Goal: Complete application form: Complete application form

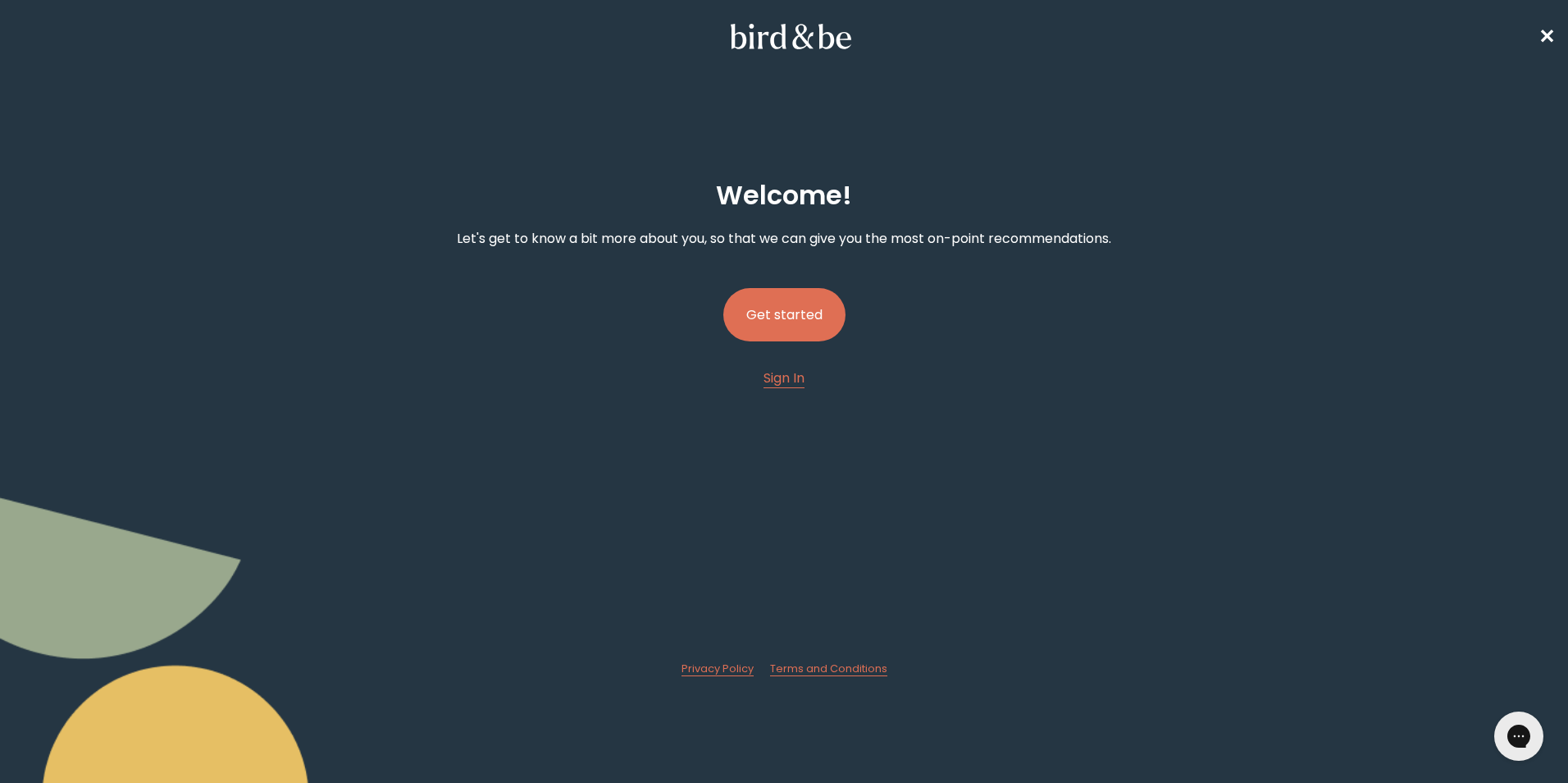
click at [756, 315] on button "Get started" at bounding box center [784, 314] width 122 height 54
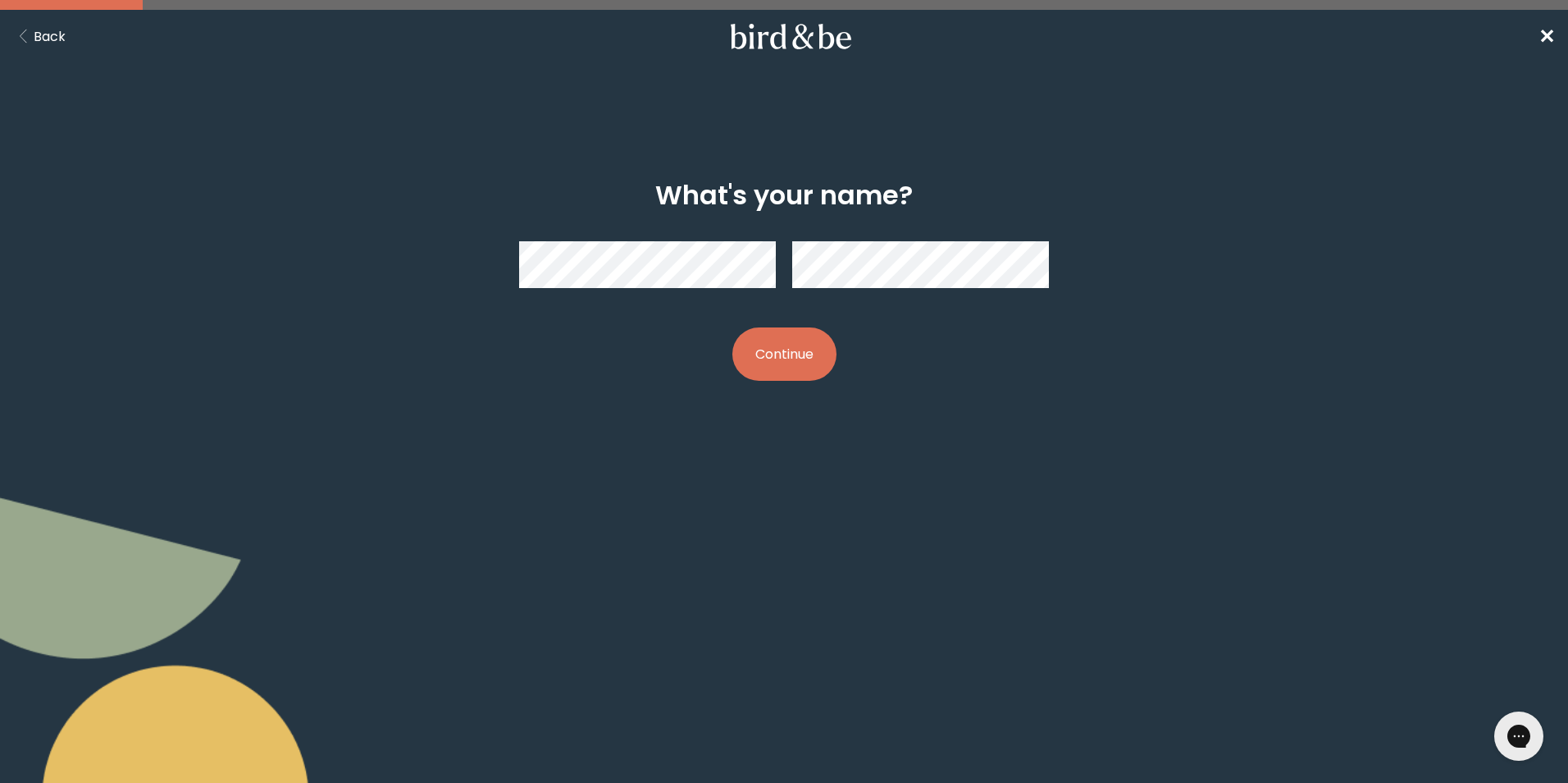
click at [794, 360] on button "Continue" at bounding box center [784, 354] width 104 height 54
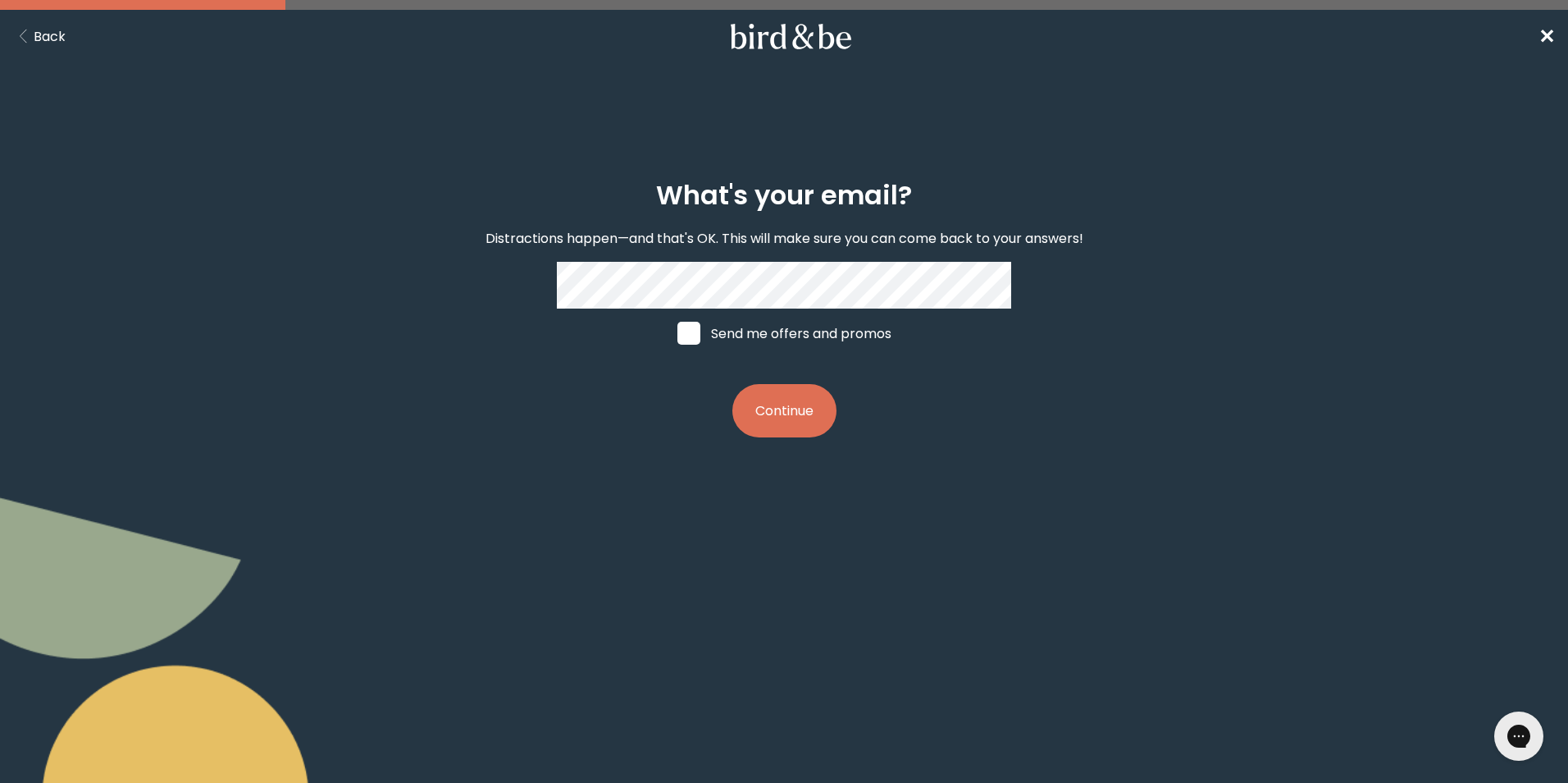
click at [792, 422] on button "Continue" at bounding box center [784, 410] width 104 height 54
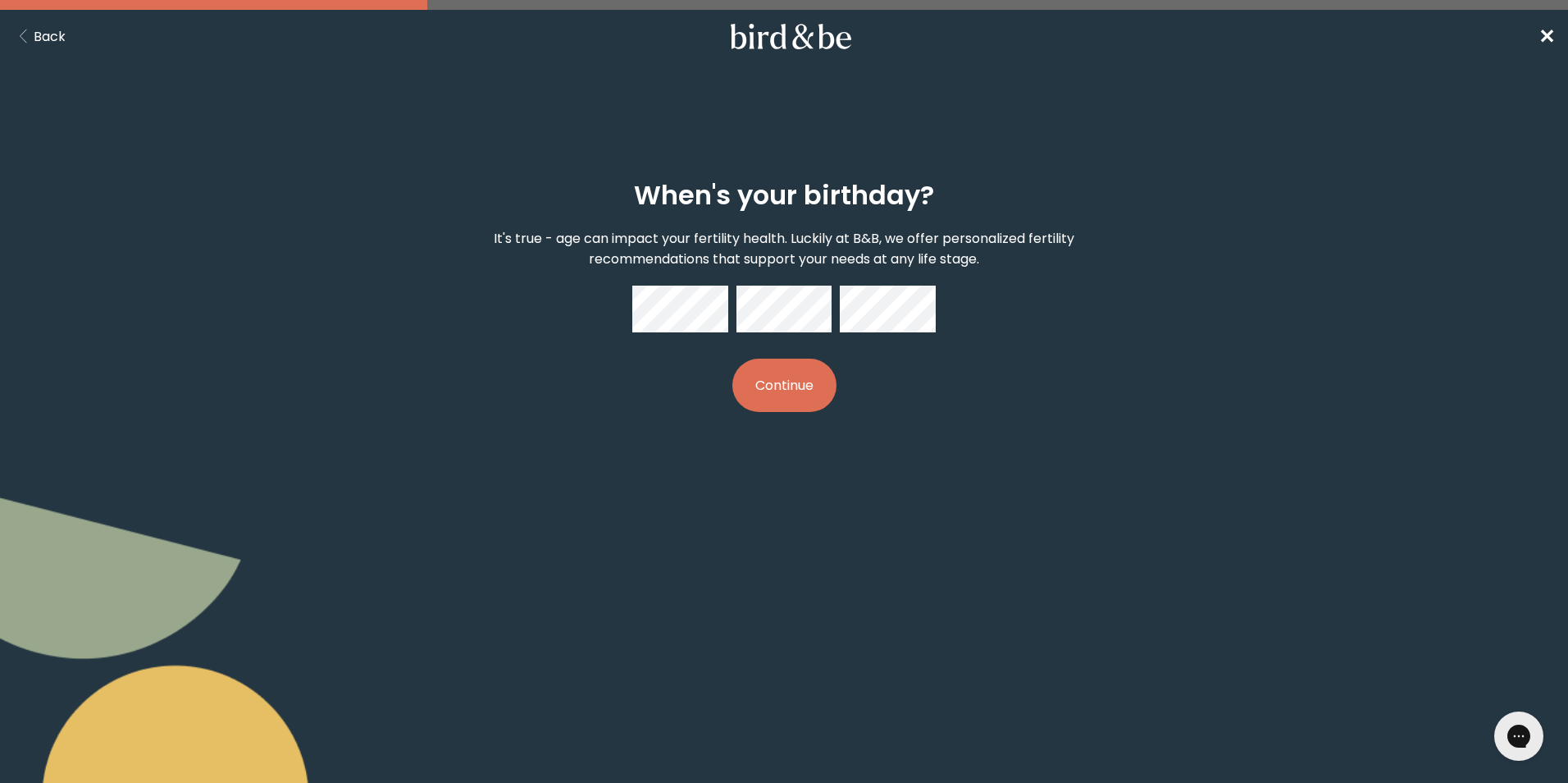
click at [799, 403] on button "Continue" at bounding box center [784, 385] width 104 height 54
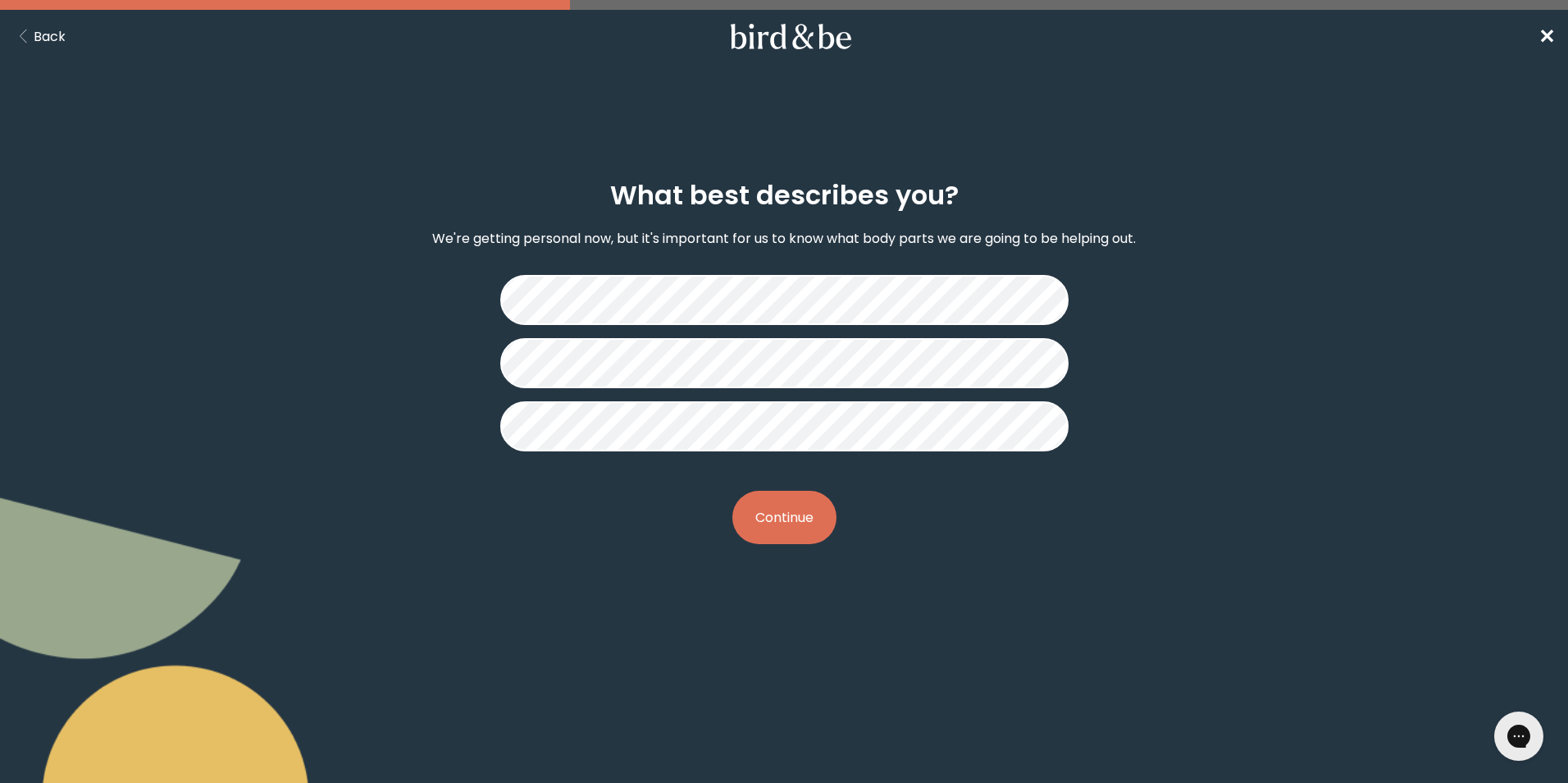
drag, startPoint x: 802, startPoint y: 517, endPoint x: 836, endPoint y: 529, distance: 36.1
click at [803, 517] on button "Continue" at bounding box center [784, 517] width 104 height 54
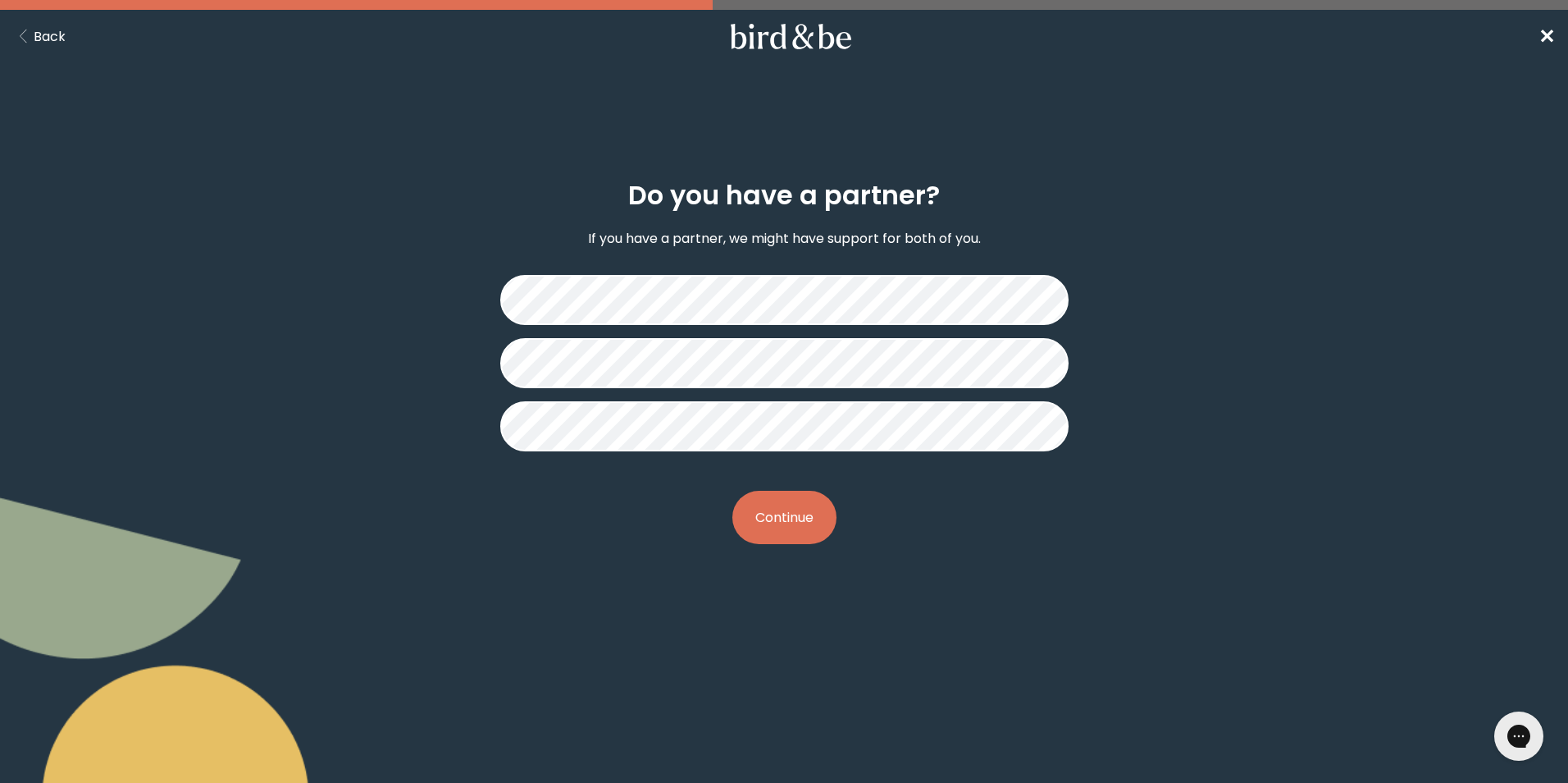
click at [802, 514] on button "Continue" at bounding box center [784, 517] width 104 height 54
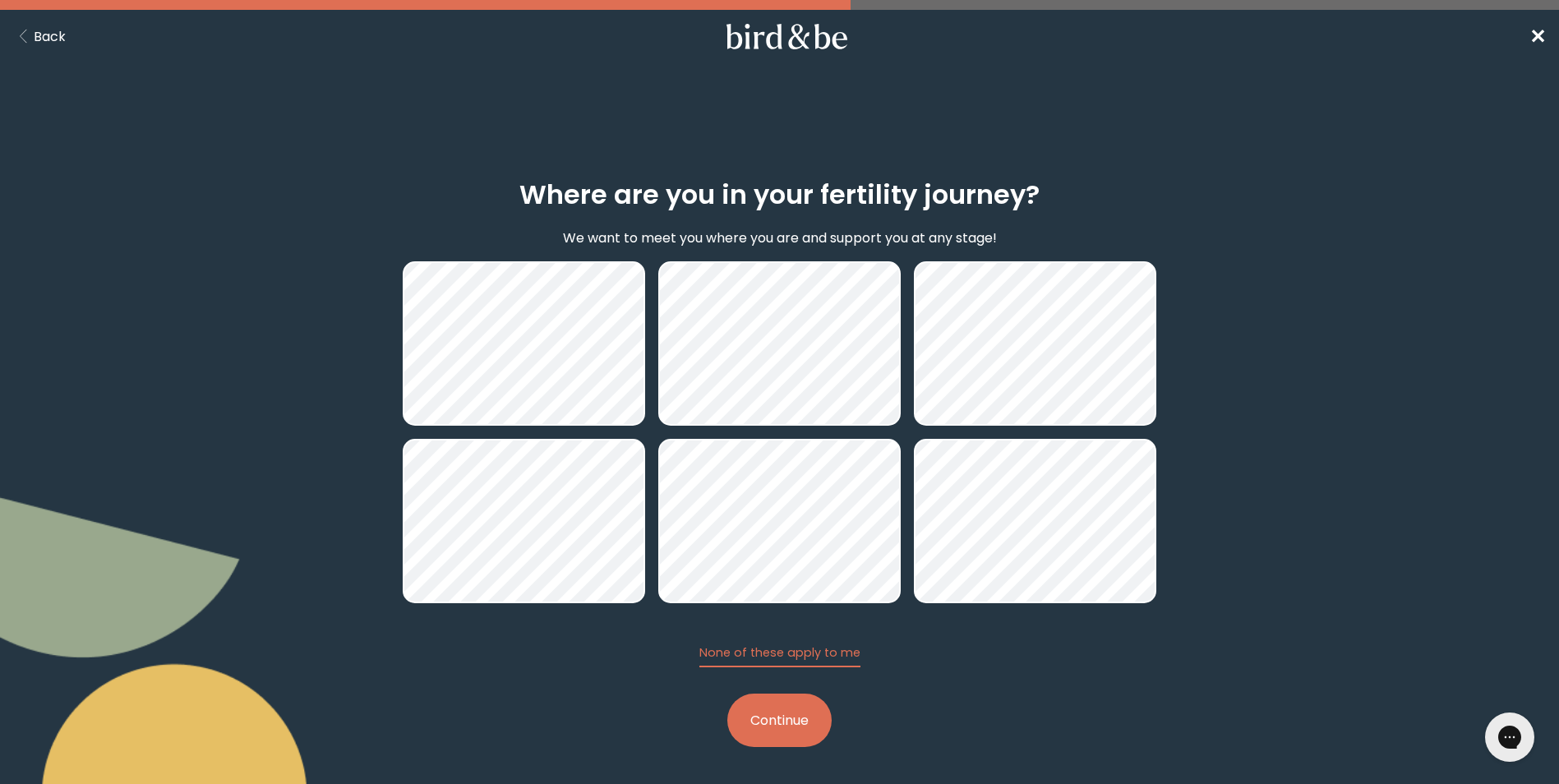
click at [786, 720] on button "Continue" at bounding box center [780, 720] width 104 height 54
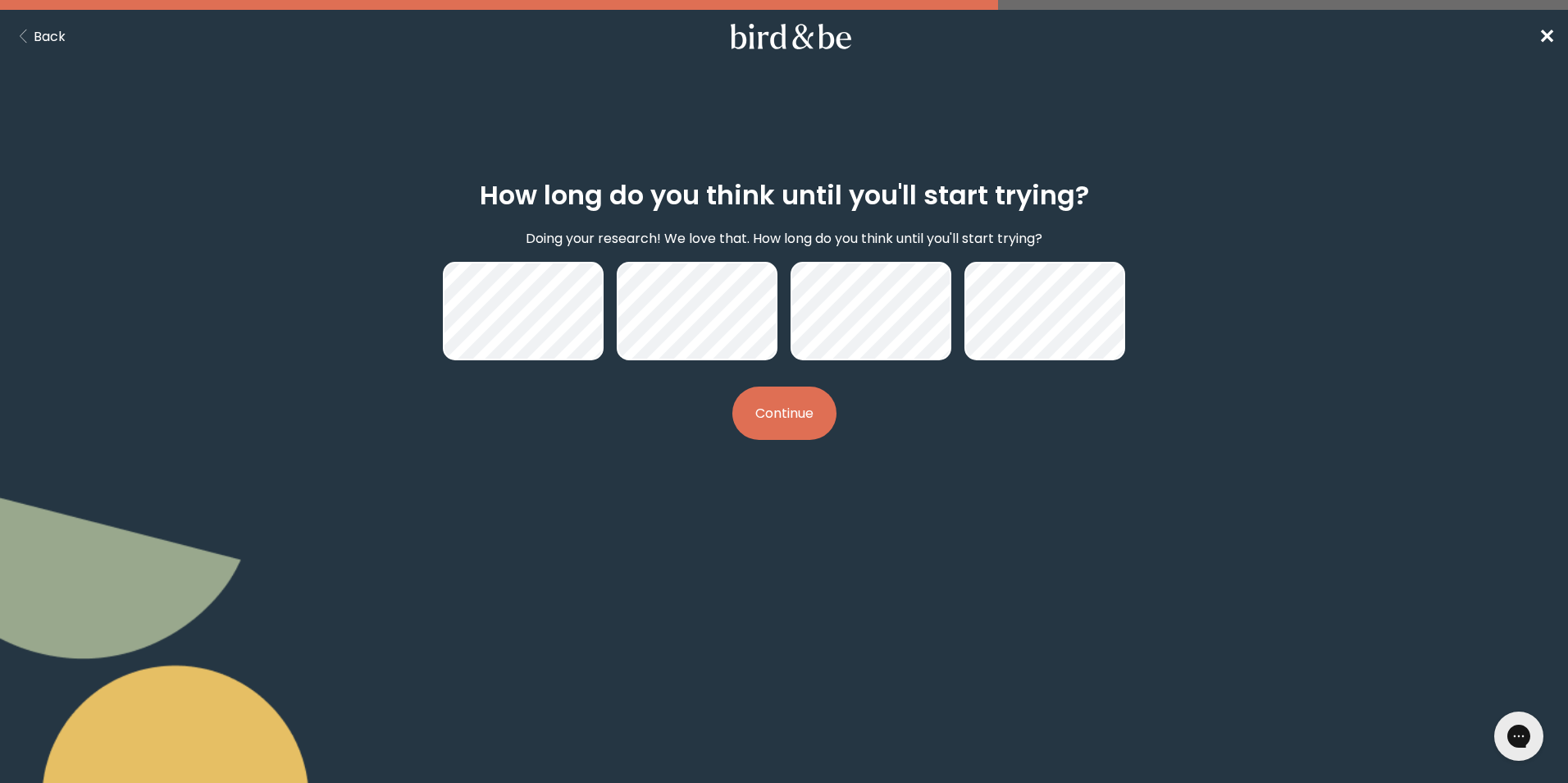
click at [759, 417] on button "Continue" at bounding box center [784, 413] width 104 height 54
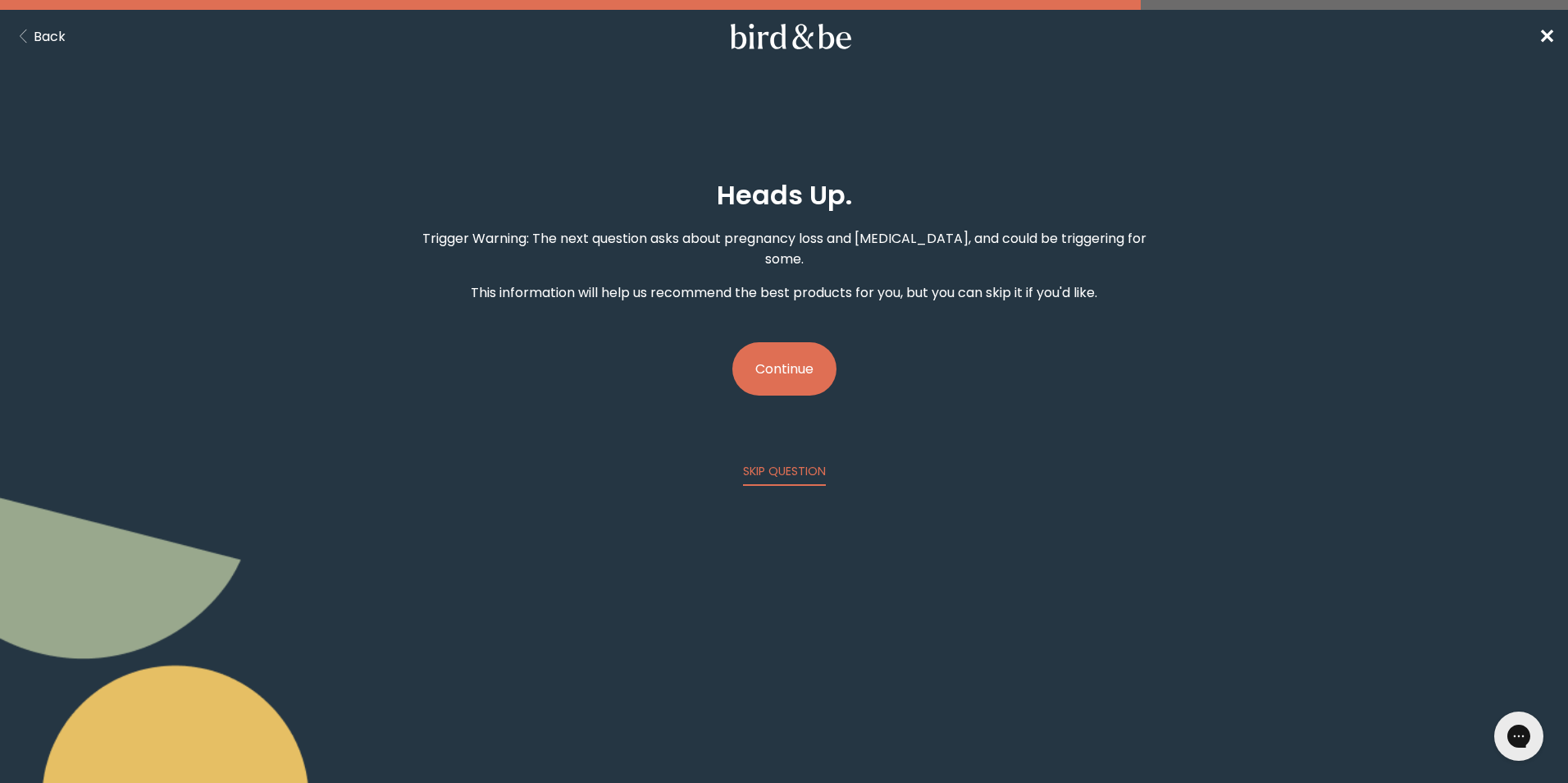
click at [776, 353] on button "Continue" at bounding box center [784, 368] width 104 height 54
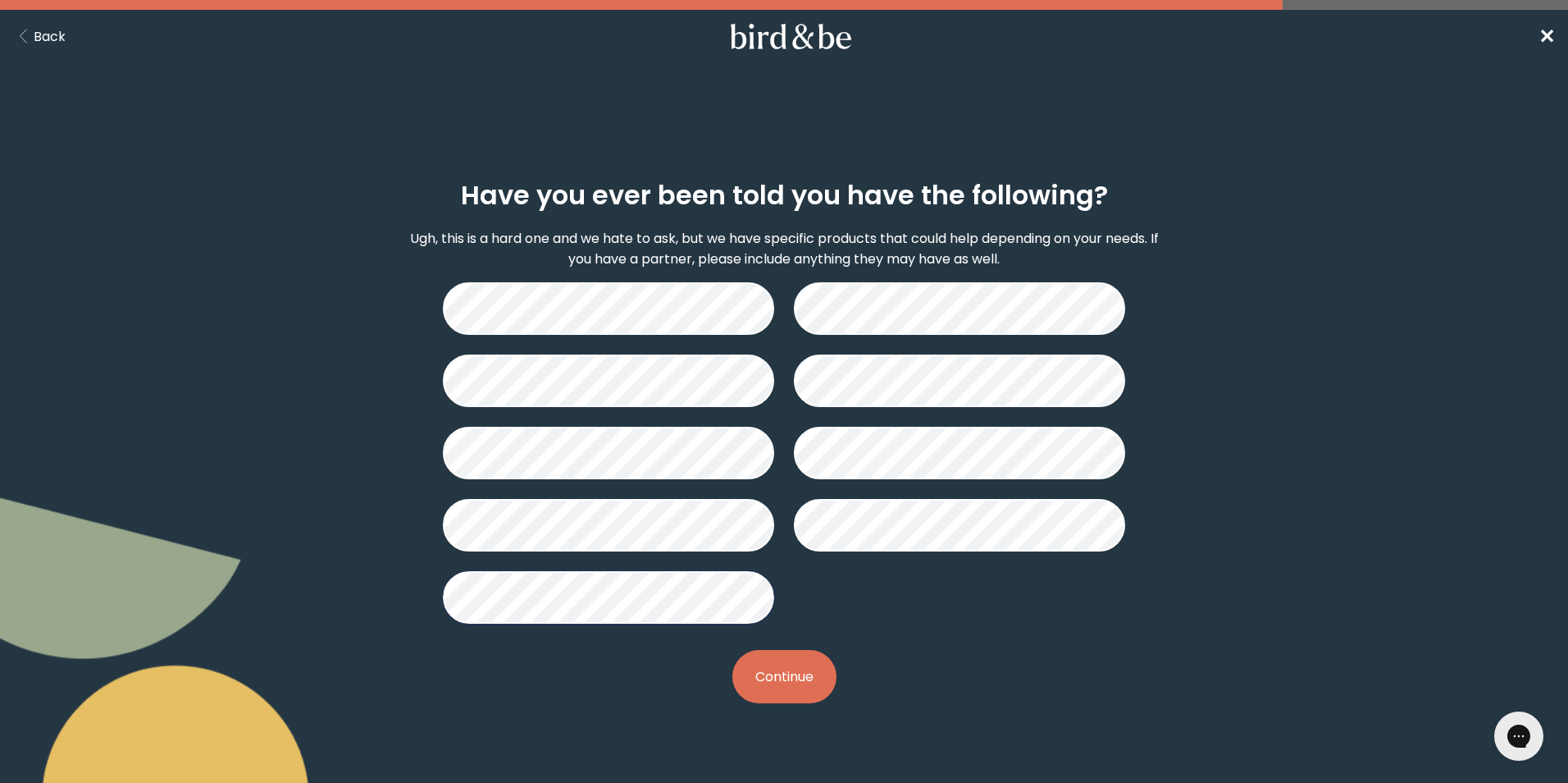
click at [776, 682] on button "Continue" at bounding box center [784, 676] width 104 height 54
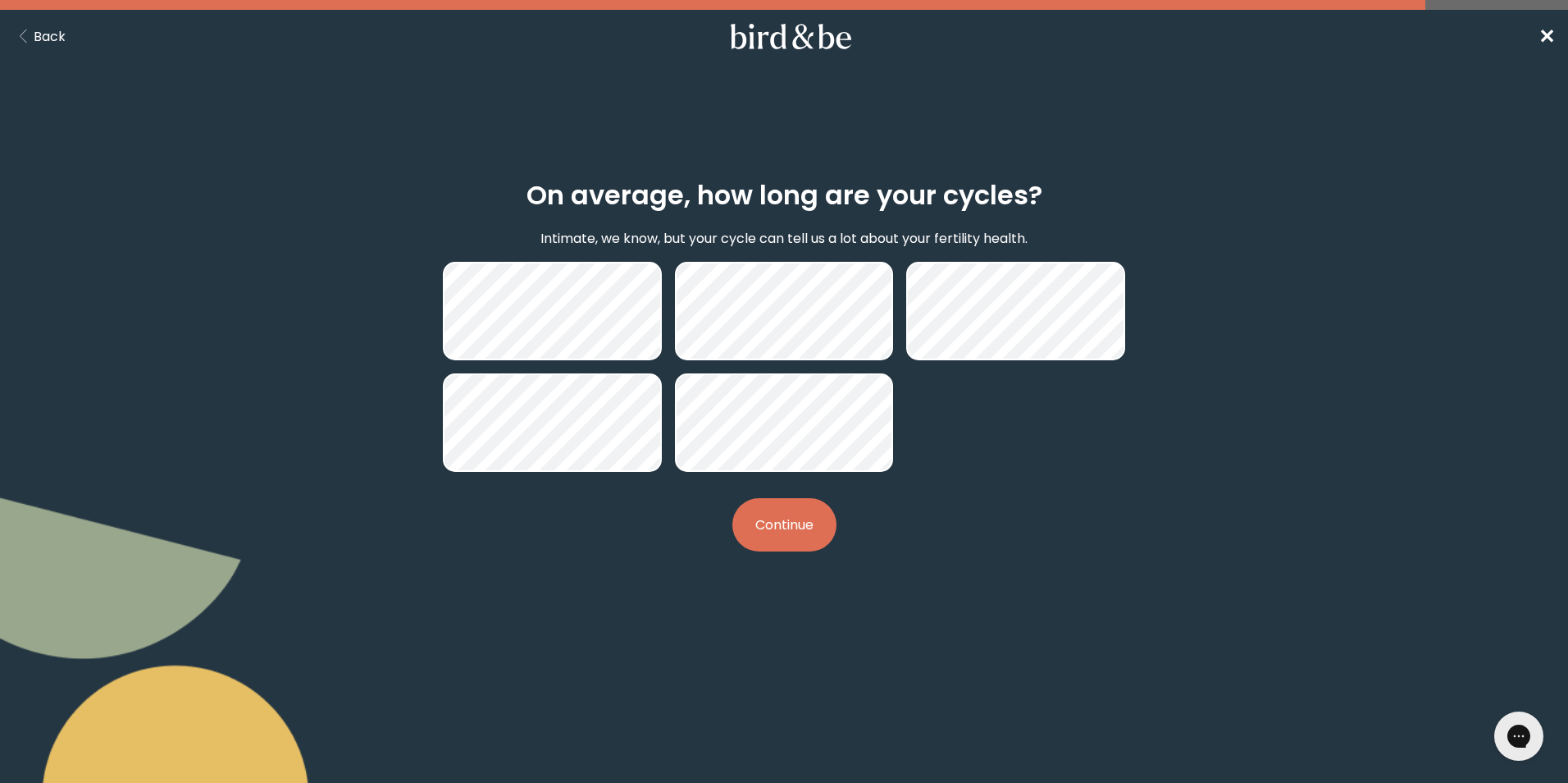
click at [800, 524] on button "Continue" at bounding box center [784, 524] width 104 height 54
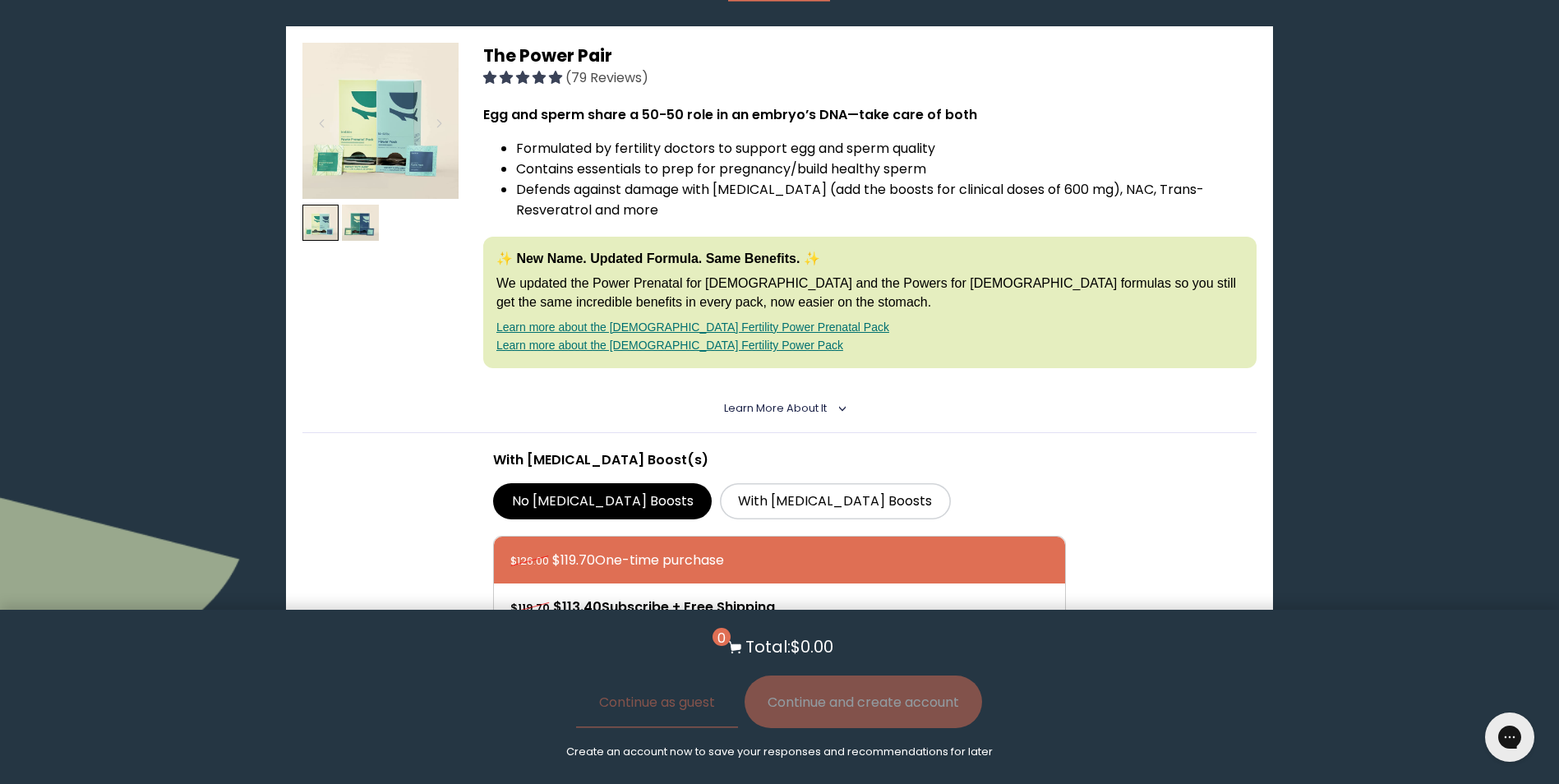
scroll to position [328, 0]
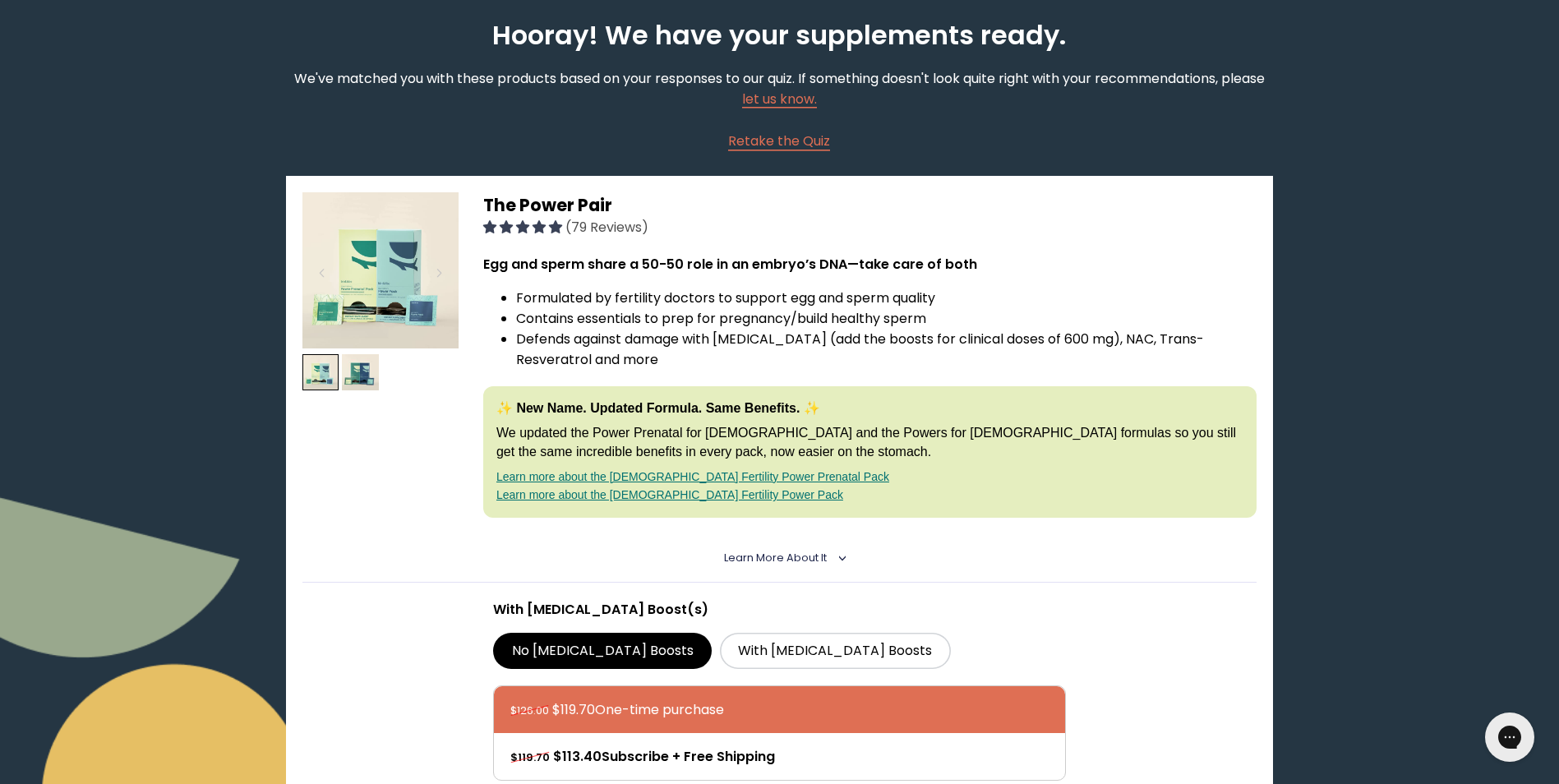
scroll to position [164, 0]
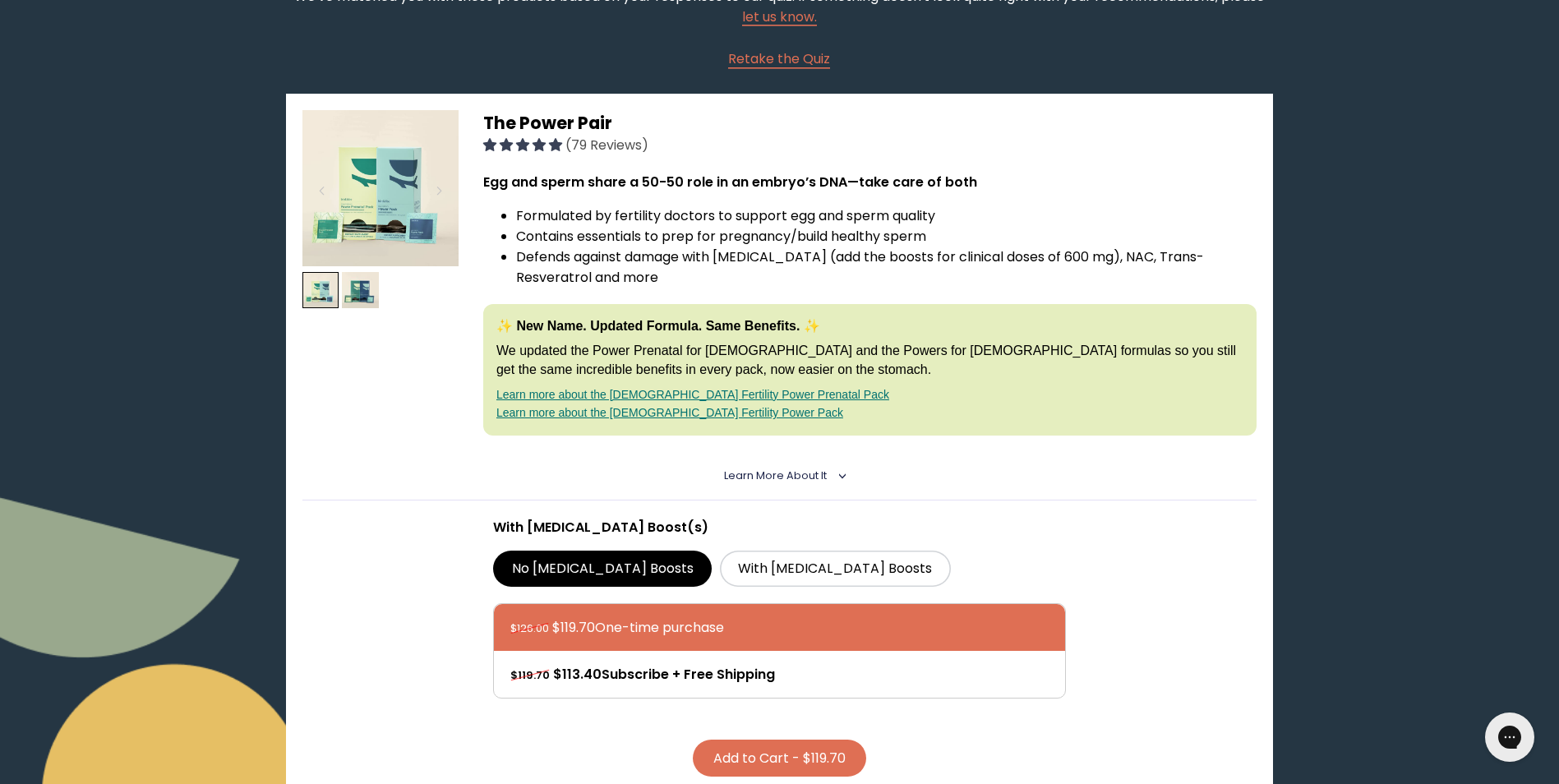
click at [362, 194] on img at bounding box center [380, 187] width 156 height 156
click at [346, 293] on img at bounding box center [360, 290] width 37 height 37
click at [361, 207] on img at bounding box center [380, 187] width 156 height 156
